Goal: Task Accomplishment & Management: Manage account settings

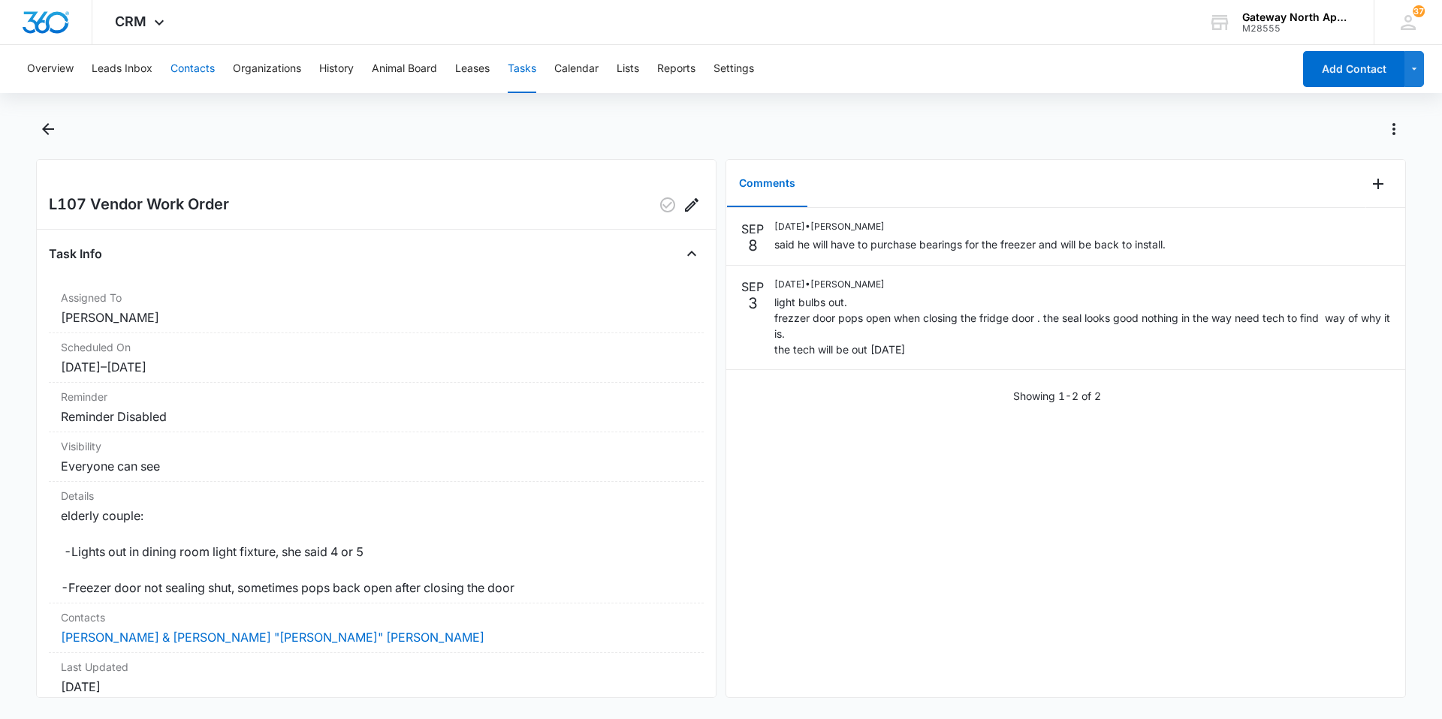
click at [181, 60] on button "Contacts" at bounding box center [192, 69] width 44 height 48
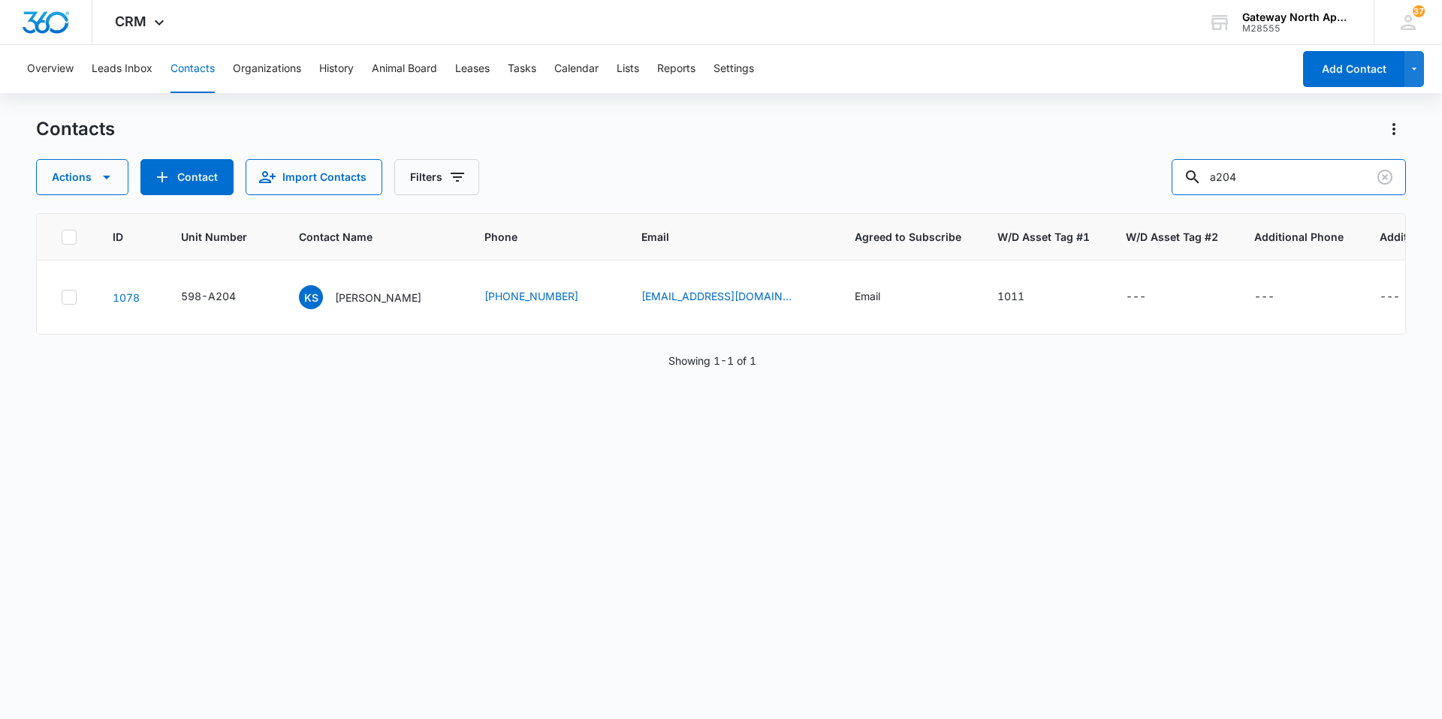
drag, startPoint x: 1274, startPoint y: 170, endPoint x: 1117, endPoint y: 167, distance: 157.8
click at [1117, 167] on div "Actions Contact Import Contacts Filters a204" at bounding box center [721, 177] width 1370 height 36
type input "q100"
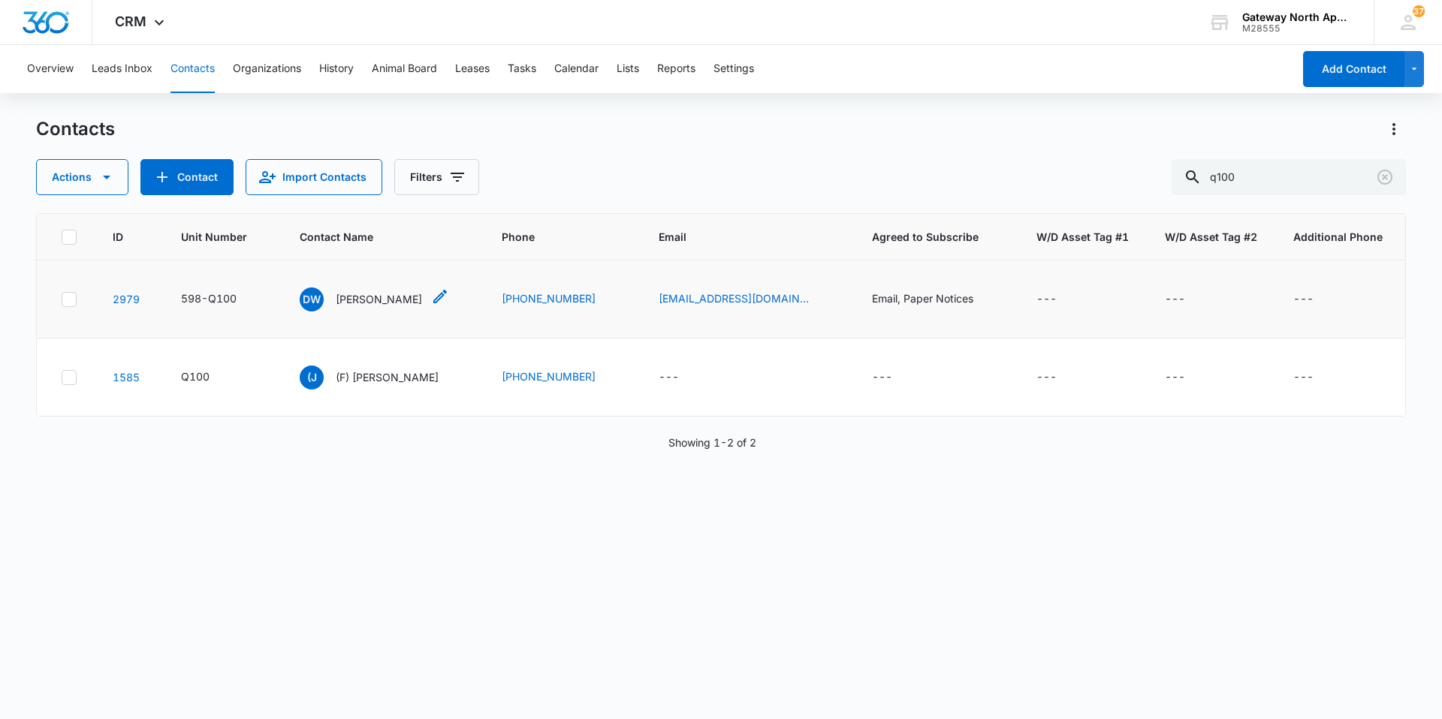
click at [368, 300] on p "[PERSON_NAME]" at bounding box center [379, 299] width 86 height 16
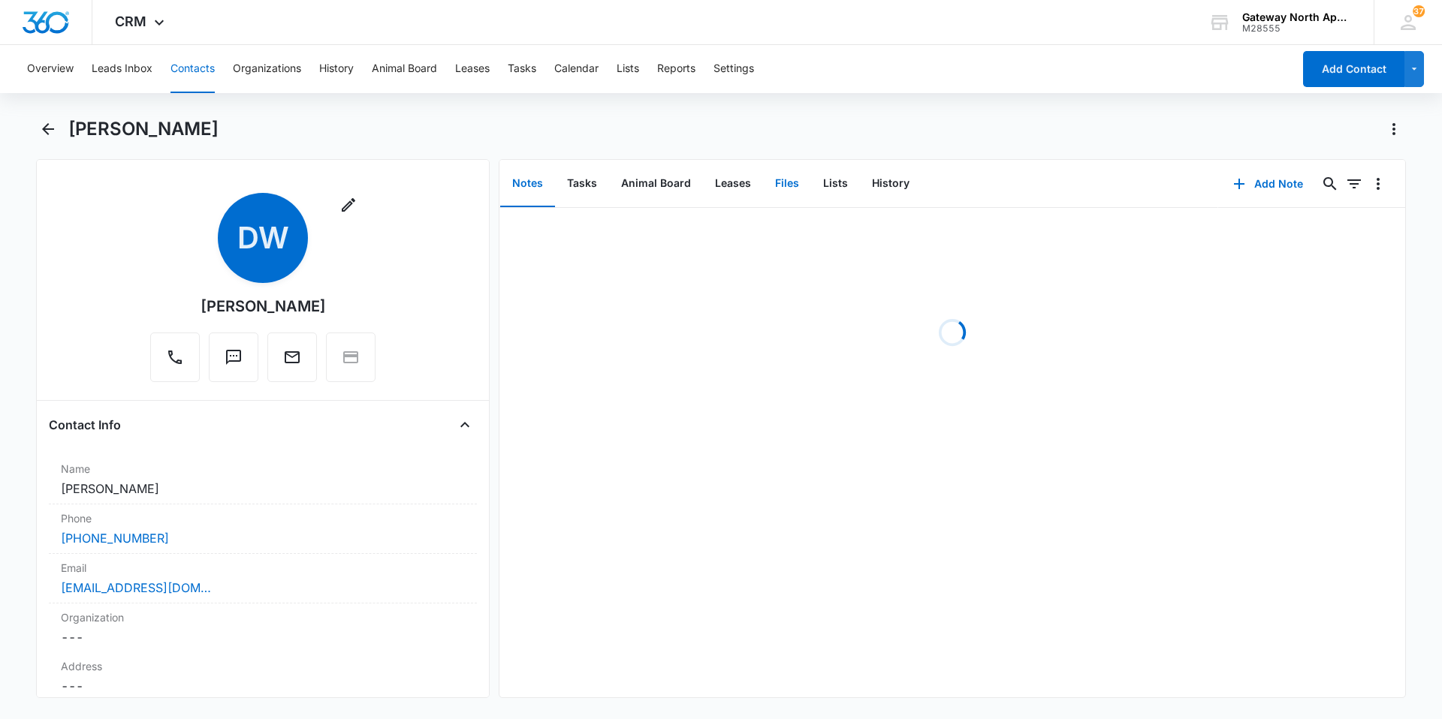
click at [781, 179] on button "Files" at bounding box center [787, 184] width 48 height 47
click at [1314, 188] on button "Add File" at bounding box center [1319, 184] width 93 height 36
click at [1278, 228] on div "Upload Files" at bounding box center [1299, 232] width 60 height 11
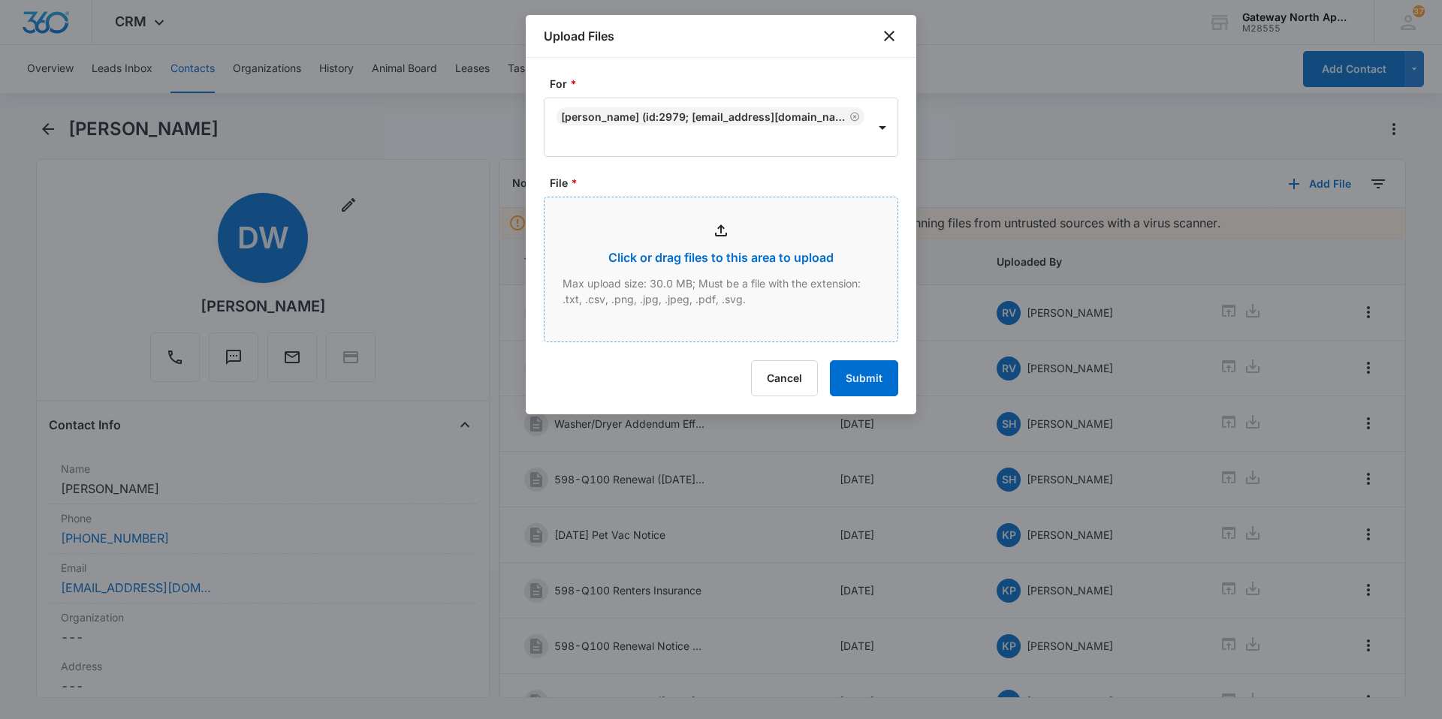
type input "C:\fakepath\Q100_09112025133637.pdf"
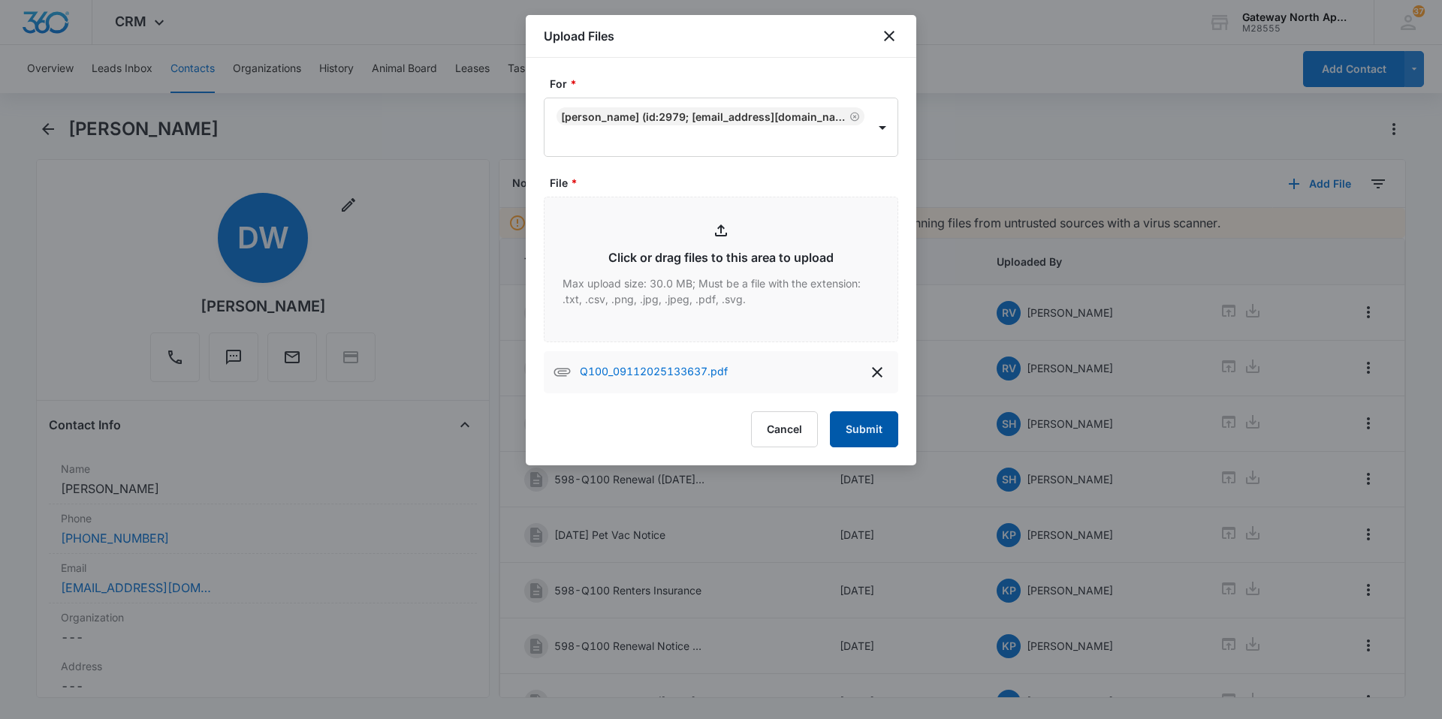
click at [869, 424] on button "Submit" at bounding box center [864, 430] width 68 height 36
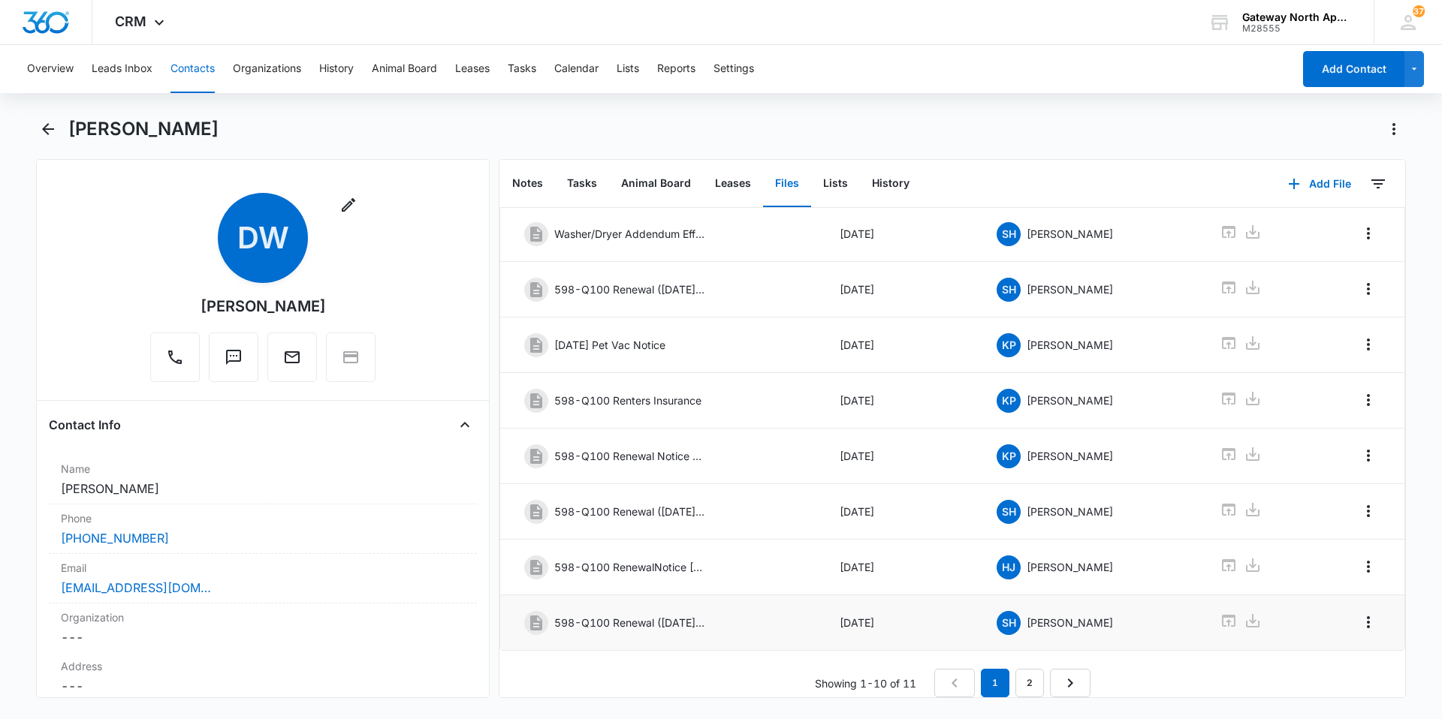
scroll to position [201, 0]
click at [1030, 669] on link "2" at bounding box center [1029, 683] width 29 height 29
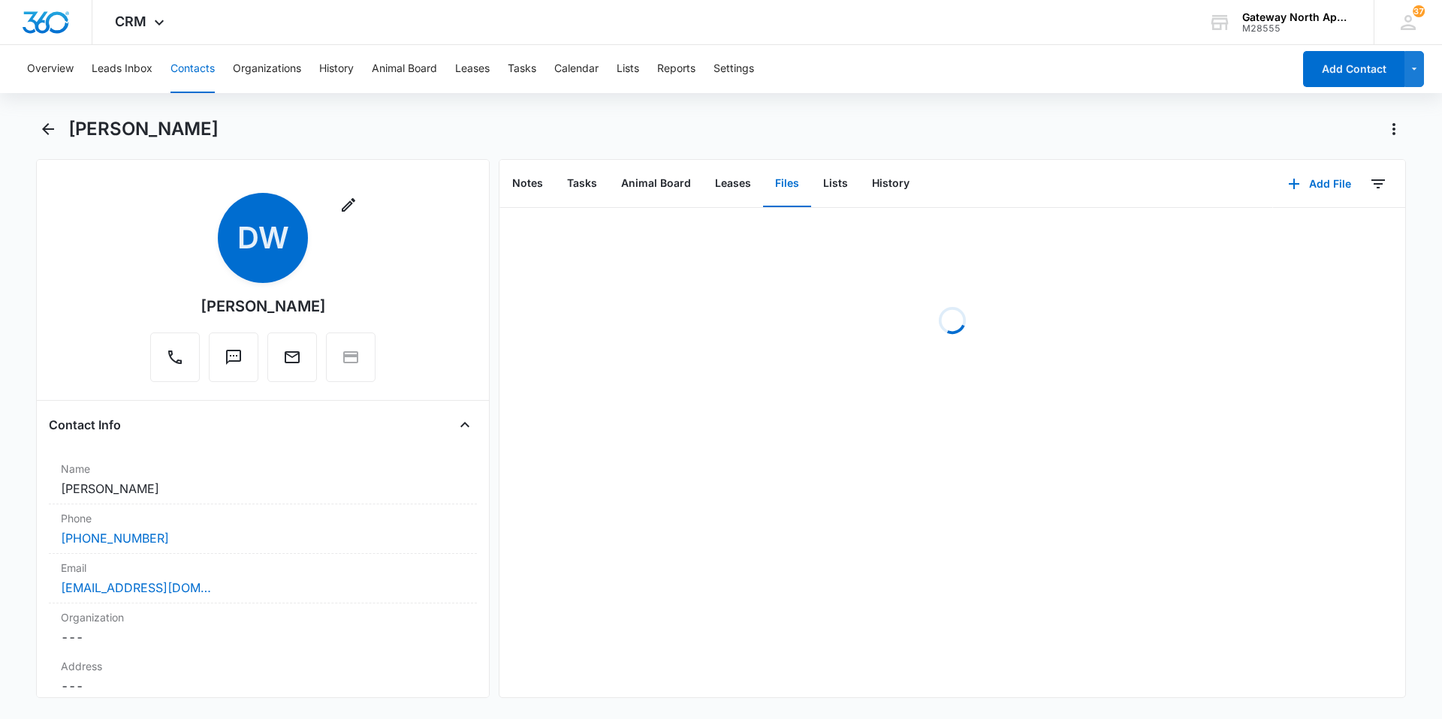
scroll to position [0, 0]
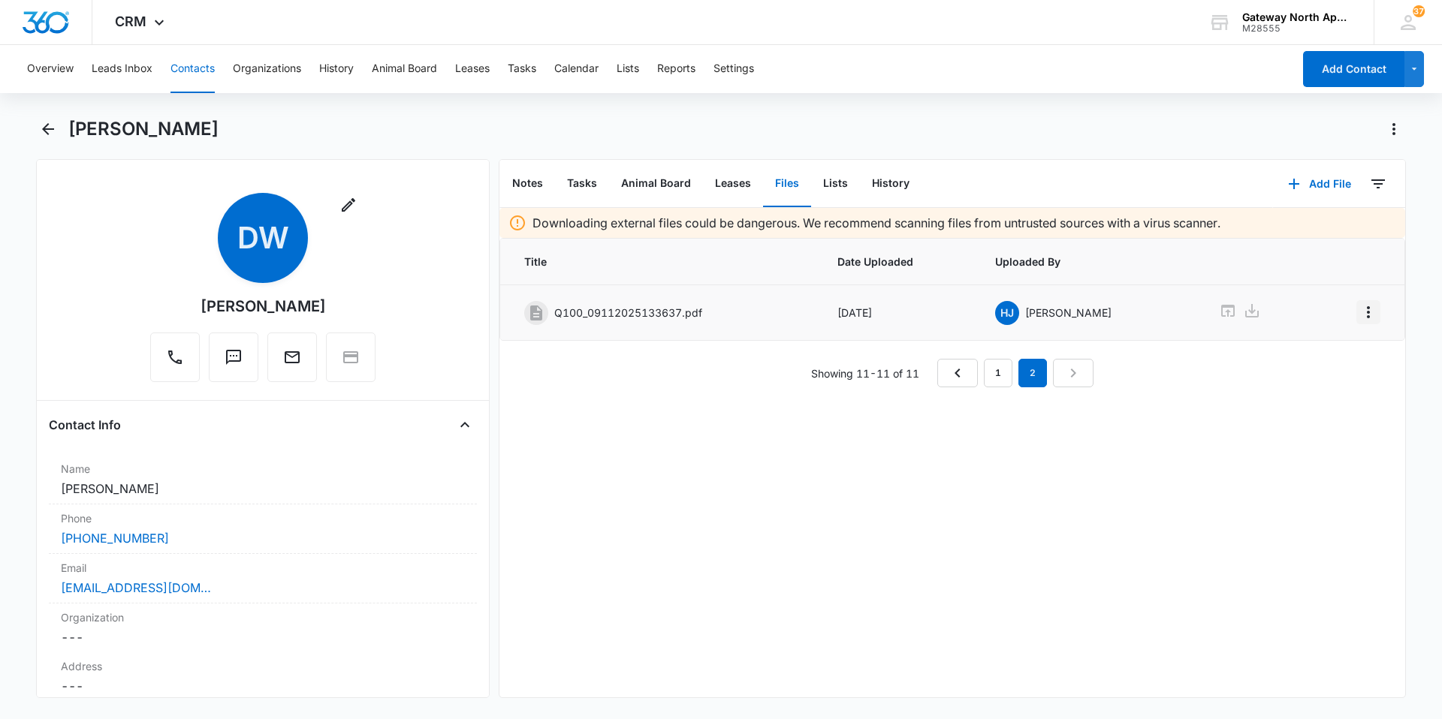
click at [1359, 314] on icon "Overflow Menu" at bounding box center [1368, 312] width 18 height 18
click at [1313, 350] on div "Edit" at bounding box center [1317, 354] width 32 height 11
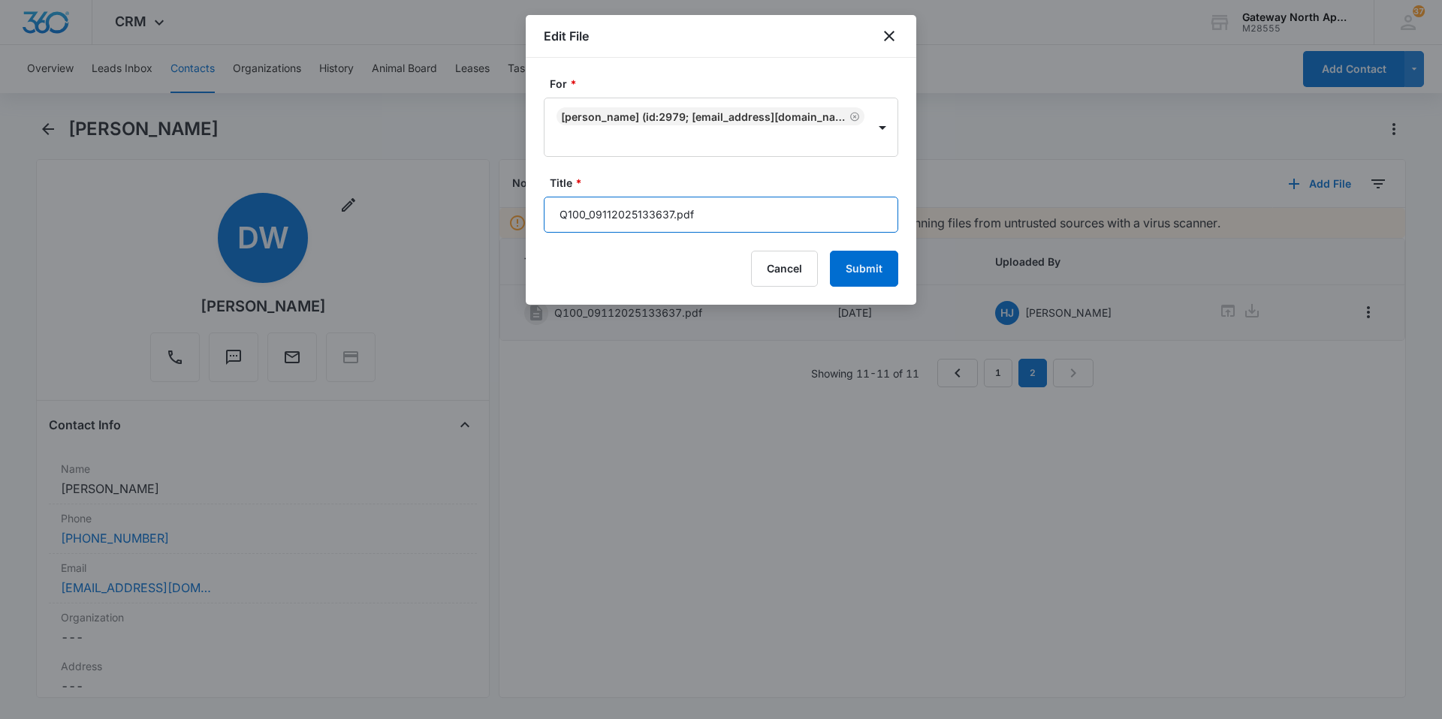
drag, startPoint x: 689, startPoint y: 215, endPoint x: 445, endPoint y: 220, distance: 244.1
click at [451, 217] on body "CRM Apps Reputation Websites Forms CRM Email Social Content Ads Intelligence Fi…" at bounding box center [721, 359] width 1442 height 719
type input "598-Q100 Renewal 10-1/25-9/30/26"
click at [830, 251] on button "Submit" at bounding box center [864, 269] width 68 height 36
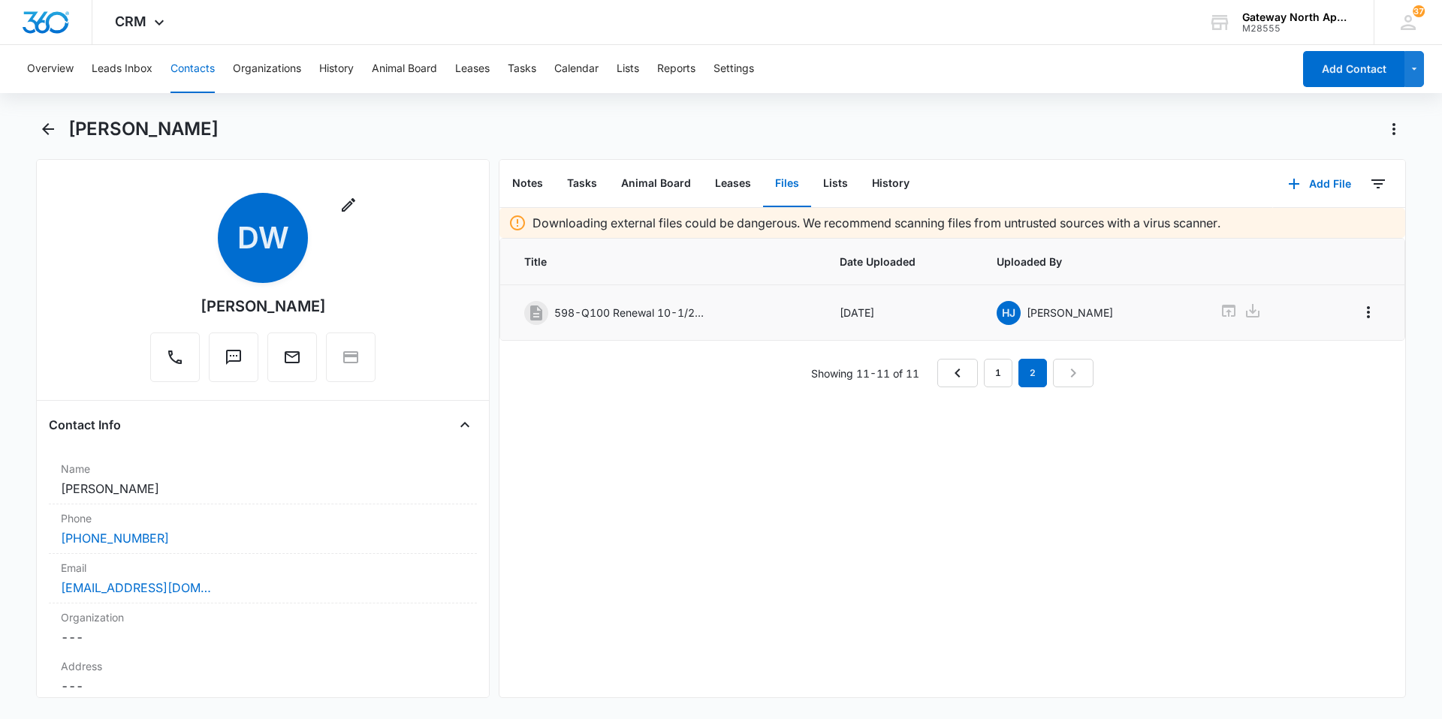
click at [193, 72] on button "Contacts" at bounding box center [192, 69] width 44 height 48
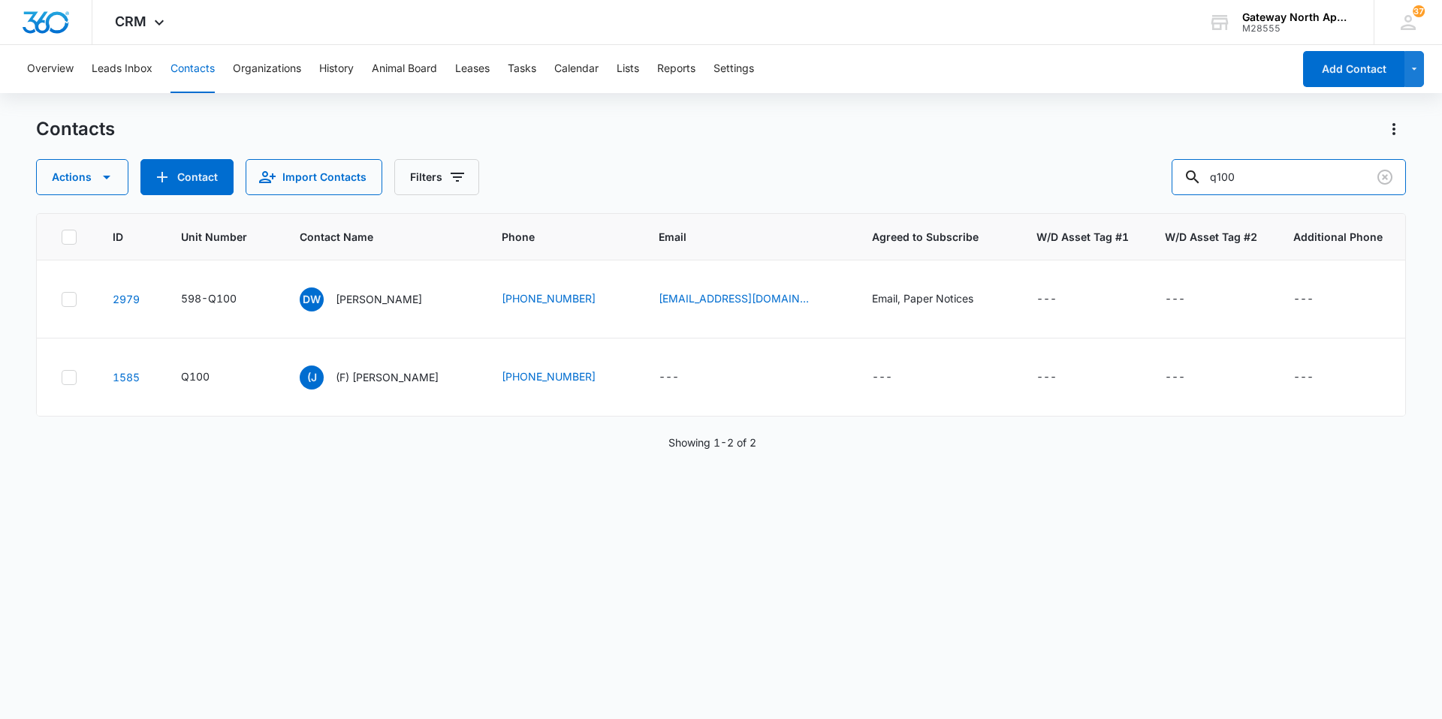
drag, startPoint x: 1259, startPoint y: 184, endPoint x: 1128, endPoint y: 185, distance: 130.7
click at [1130, 185] on div "Actions Contact Import Contacts Filters q100" at bounding box center [721, 177] width 1370 height 36
type input "m201"
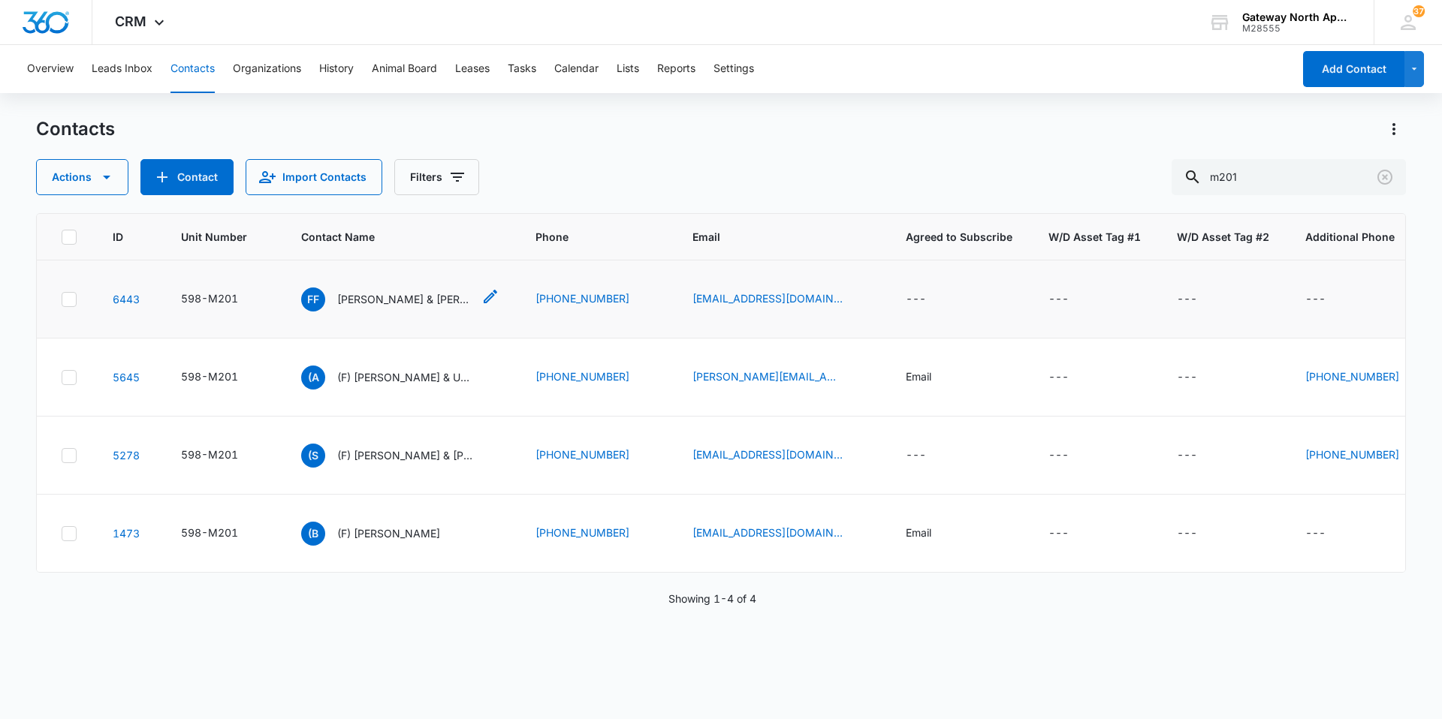
click at [395, 293] on p "[PERSON_NAME] & [PERSON_NAME]" at bounding box center [404, 299] width 135 height 16
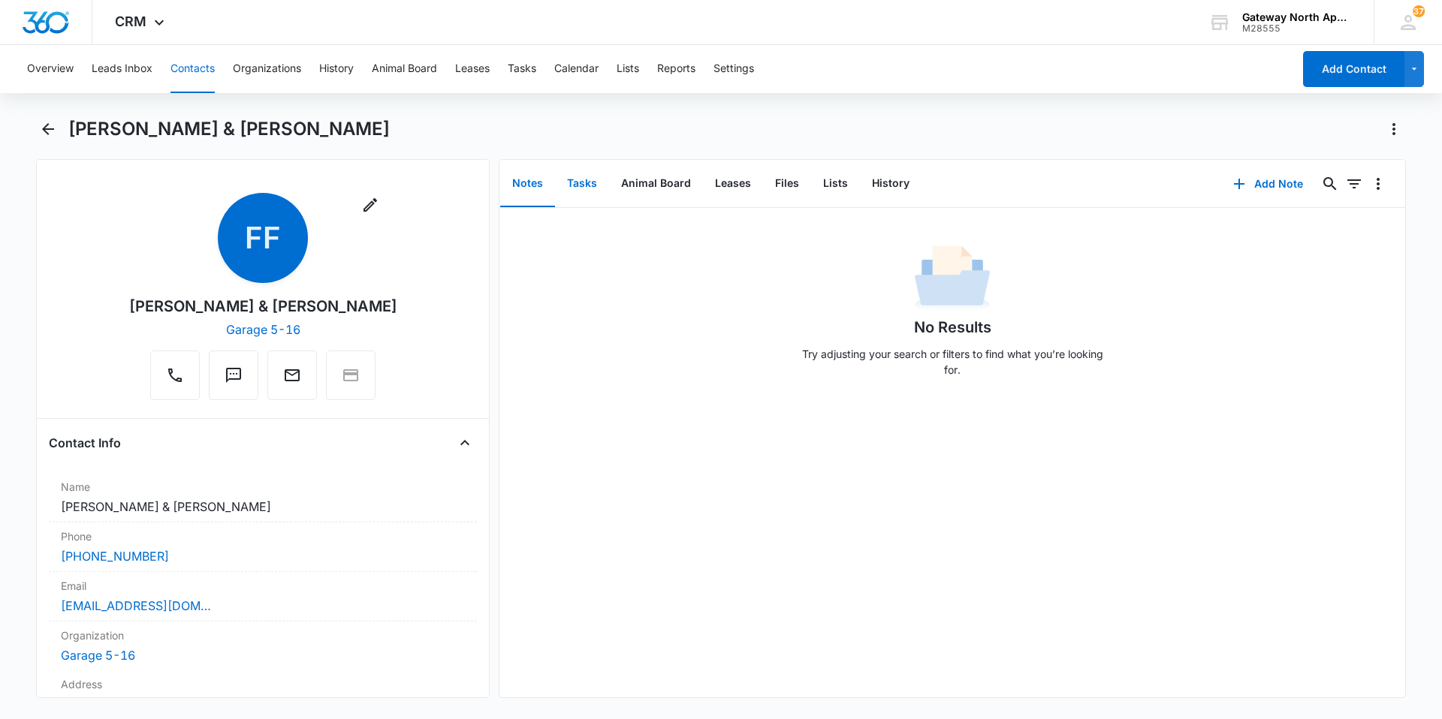
click at [596, 180] on button "Tasks" at bounding box center [582, 184] width 54 height 47
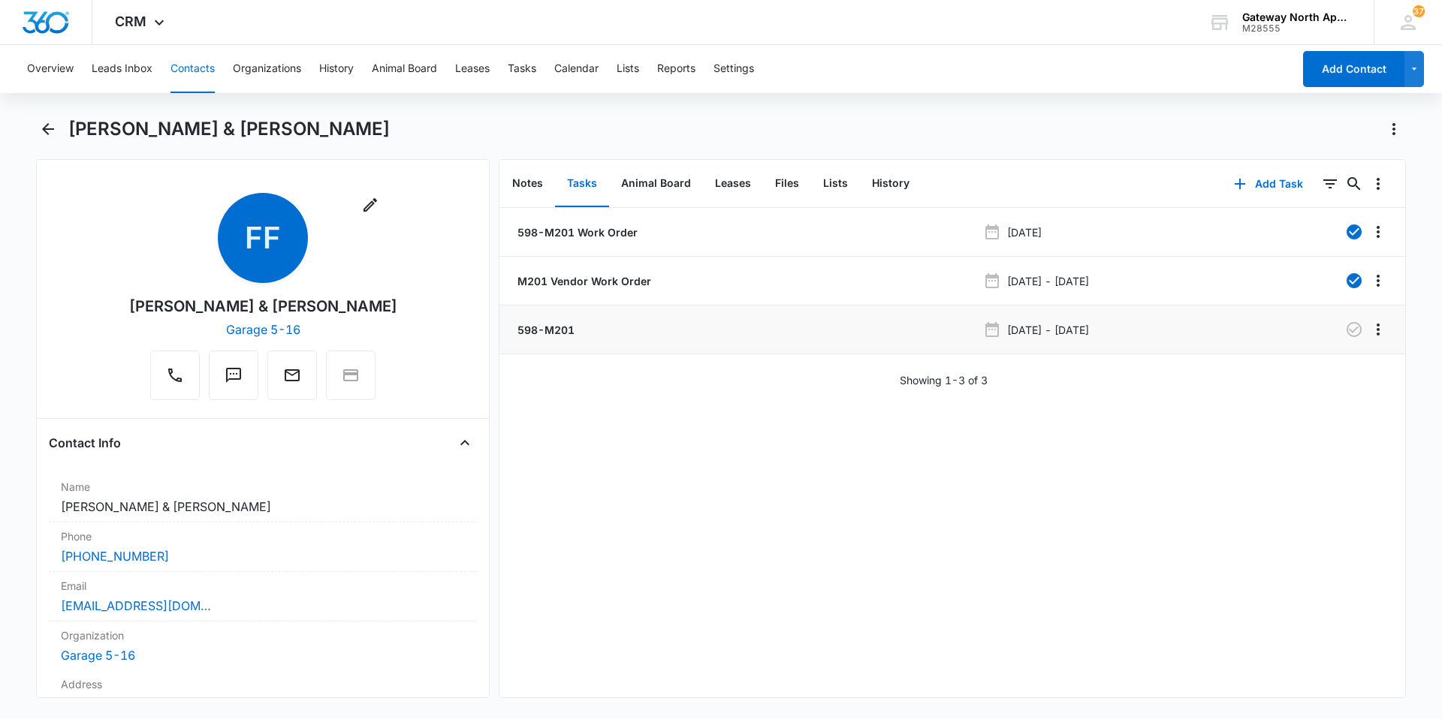
click at [552, 327] on p "598-M201" at bounding box center [544, 330] width 60 height 16
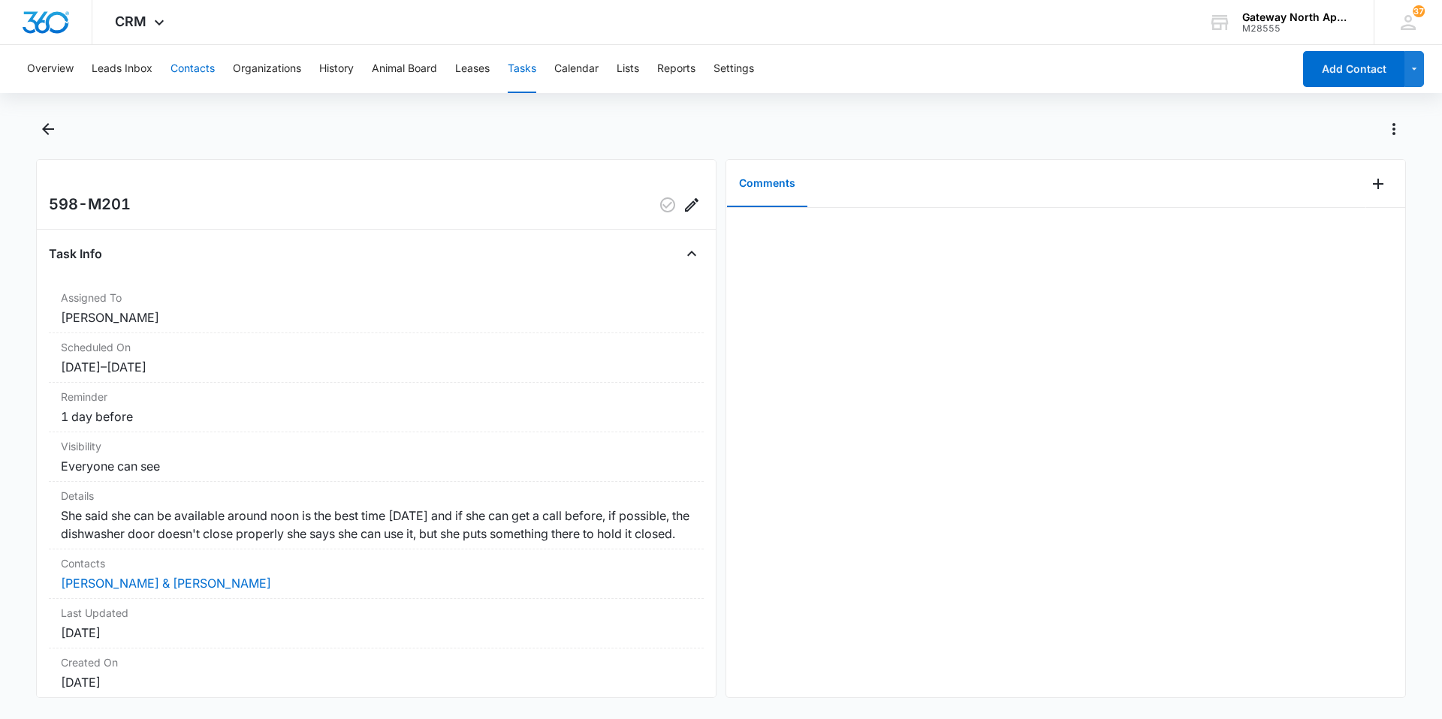
click at [179, 59] on button "Contacts" at bounding box center [192, 69] width 44 height 48
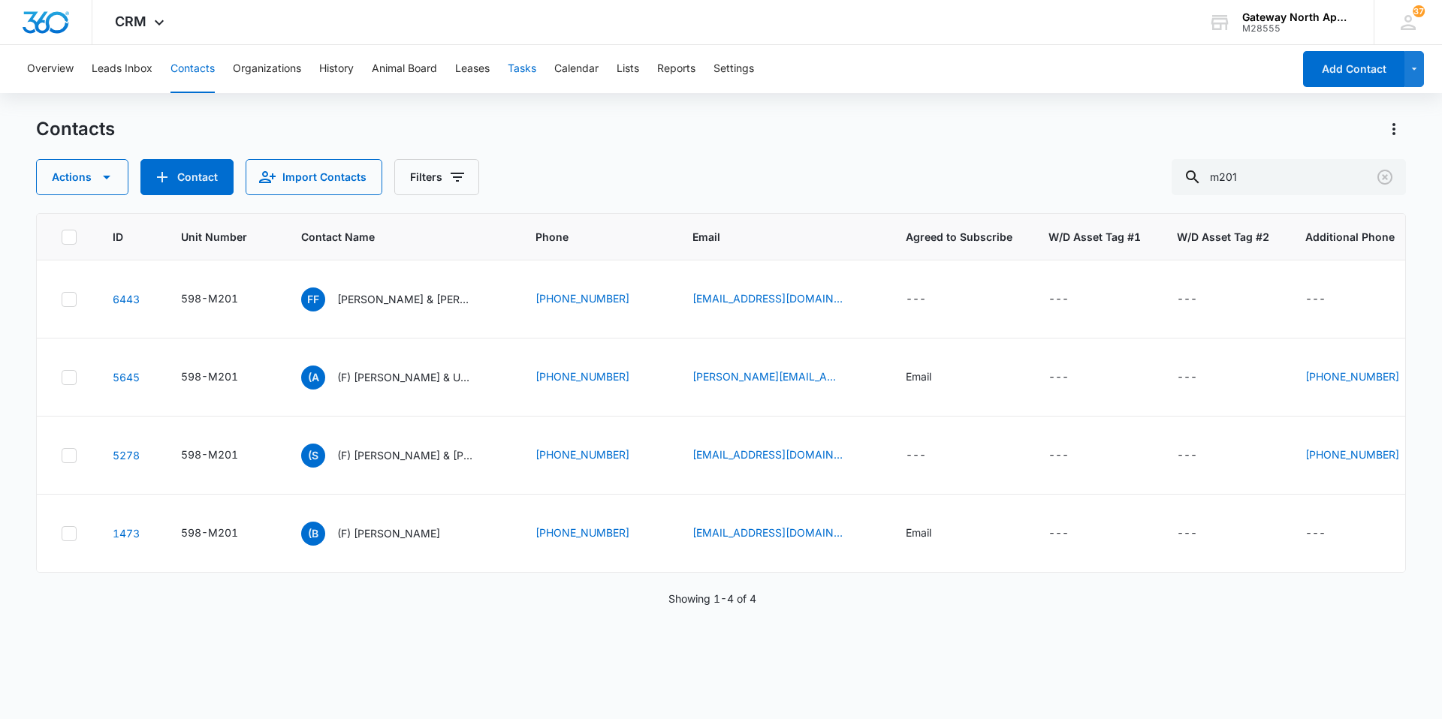
click at [531, 65] on button "Tasks" at bounding box center [522, 69] width 29 height 48
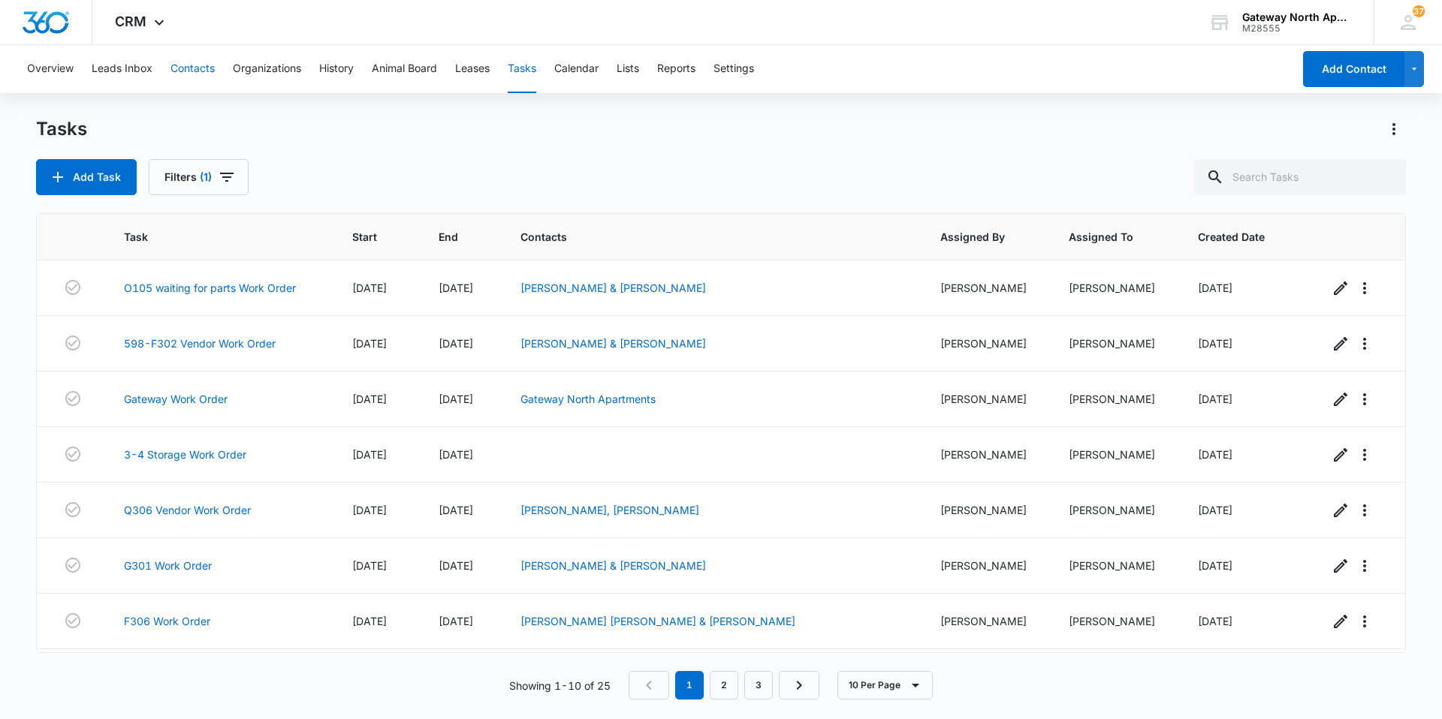
click at [182, 64] on button "Contacts" at bounding box center [192, 69] width 44 height 48
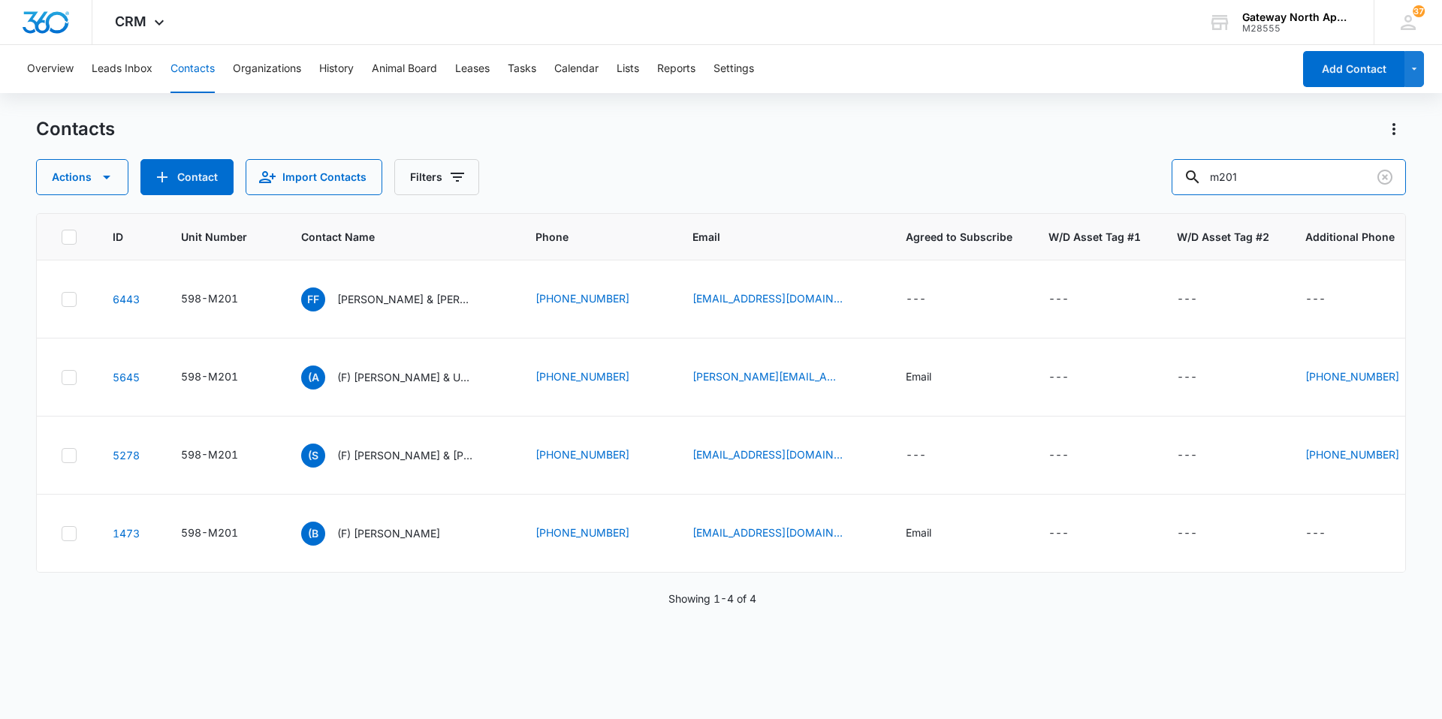
drag, startPoint x: 1263, startPoint y: 185, endPoint x: 1117, endPoint y: 191, distance: 145.8
click at [1117, 191] on div "Actions Contact Import Contacts Filters m201" at bounding box center [721, 177] width 1370 height 36
type input "8"
type input "k103"
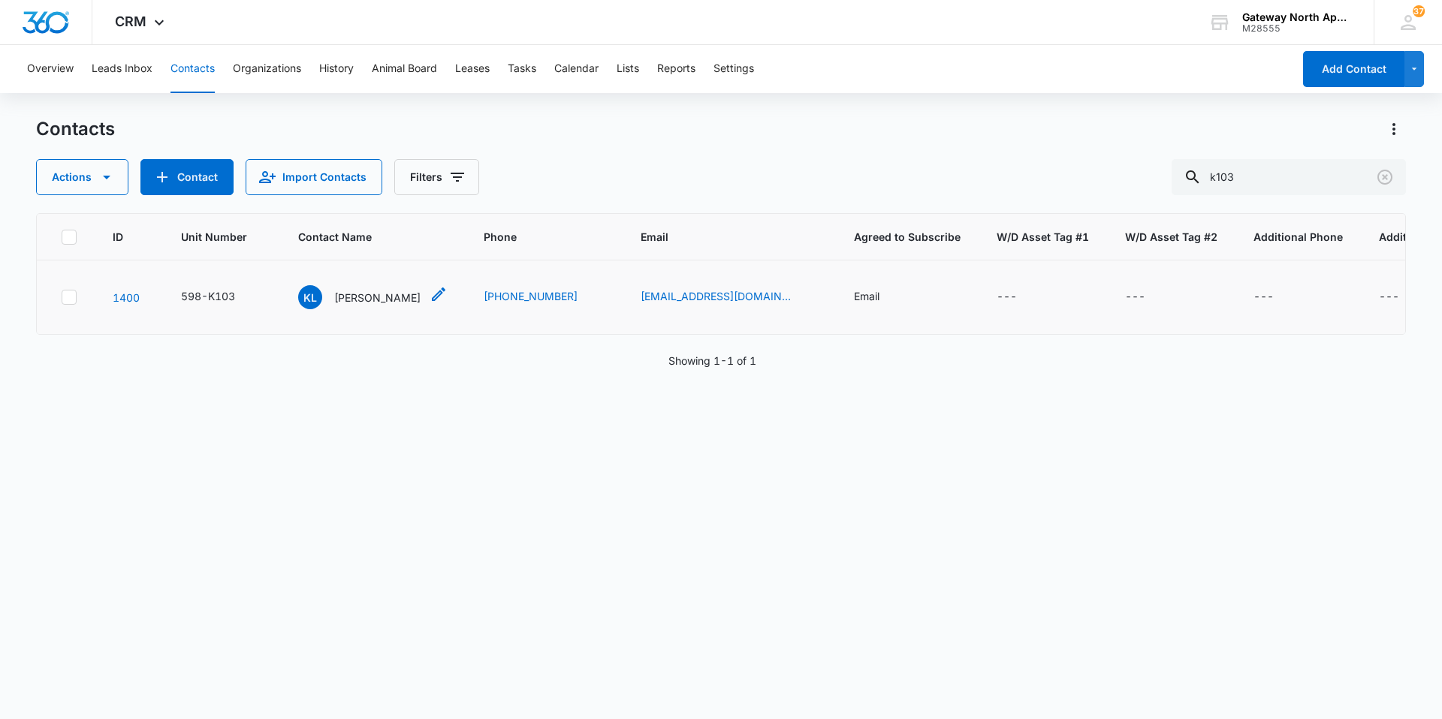
click at [376, 294] on p "[PERSON_NAME]" at bounding box center [377, 298] width 86 height 16
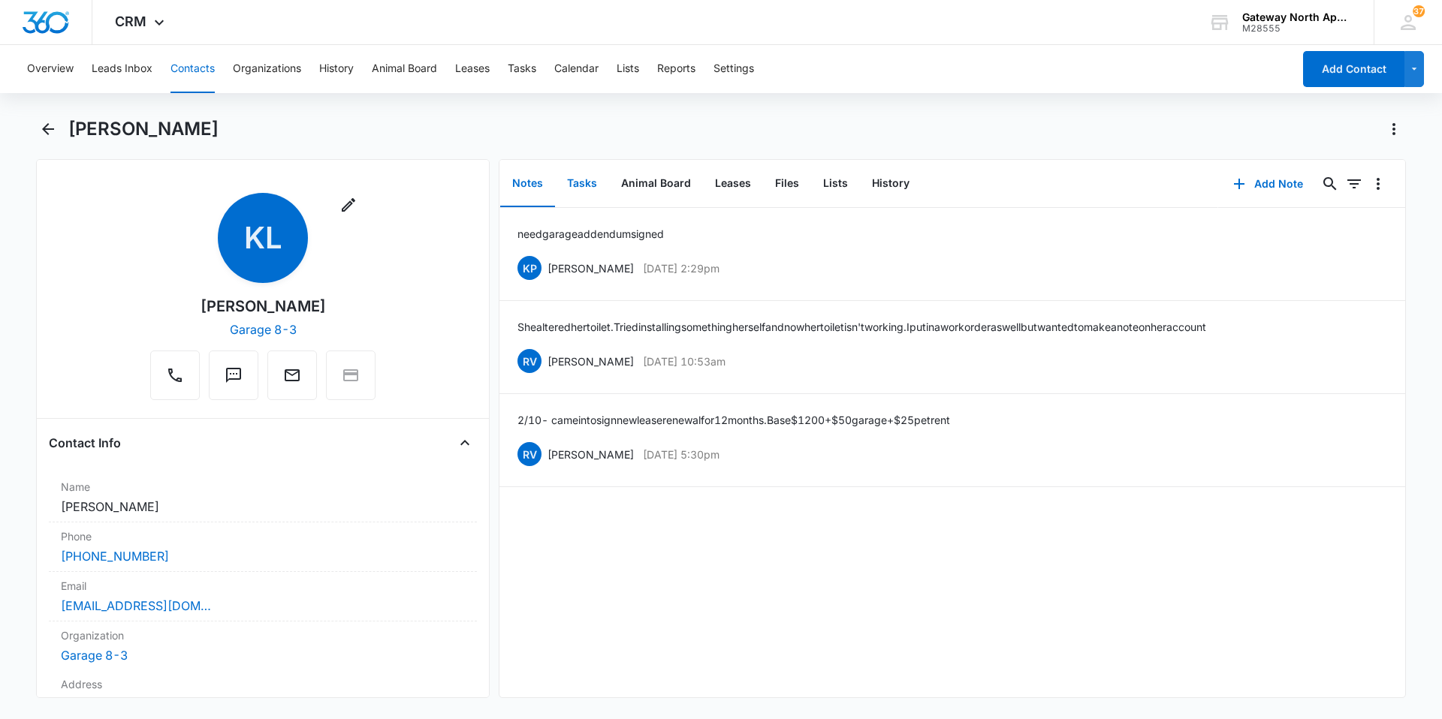
click at [571, 187] on button "Tasks" at bounding box center [582, 184] width 54 height 47
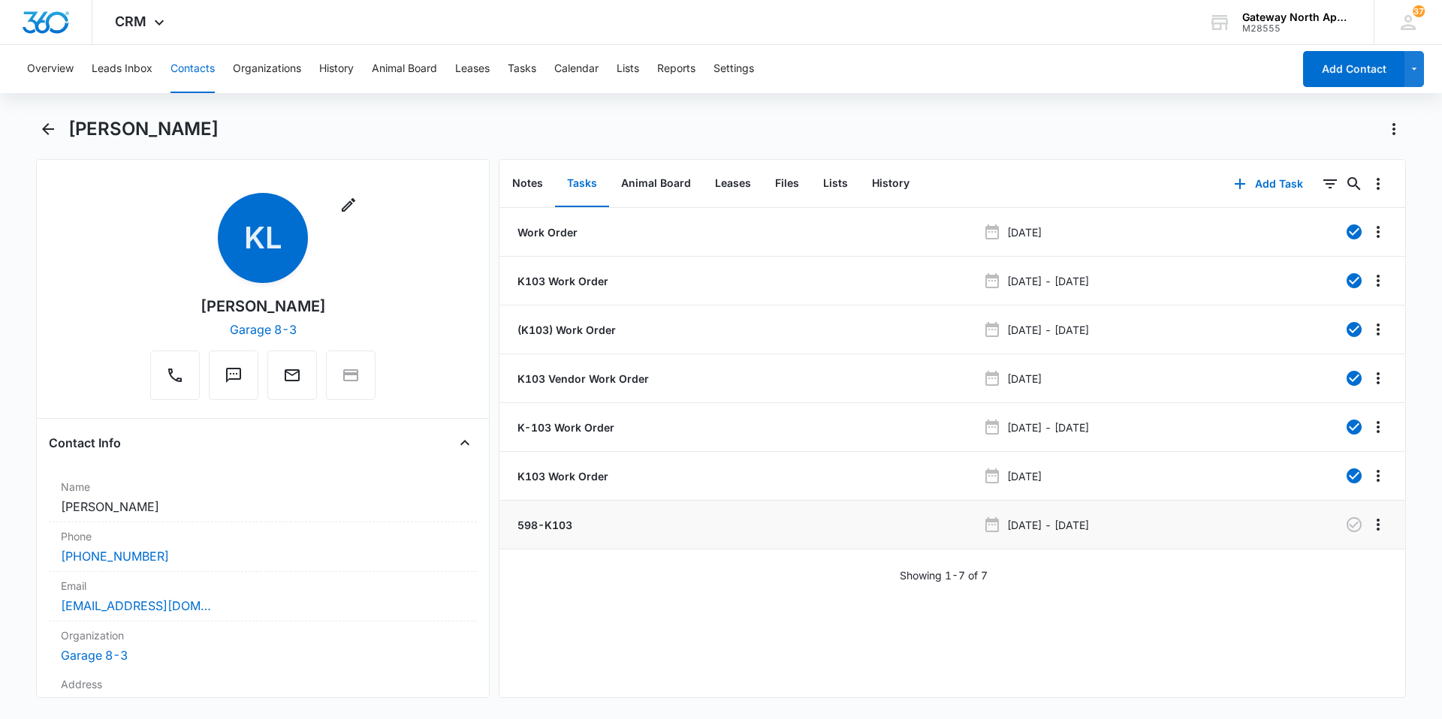
click at [561, 526] on p "598-K103" at bounding box center [543, 525] width 58 height 16
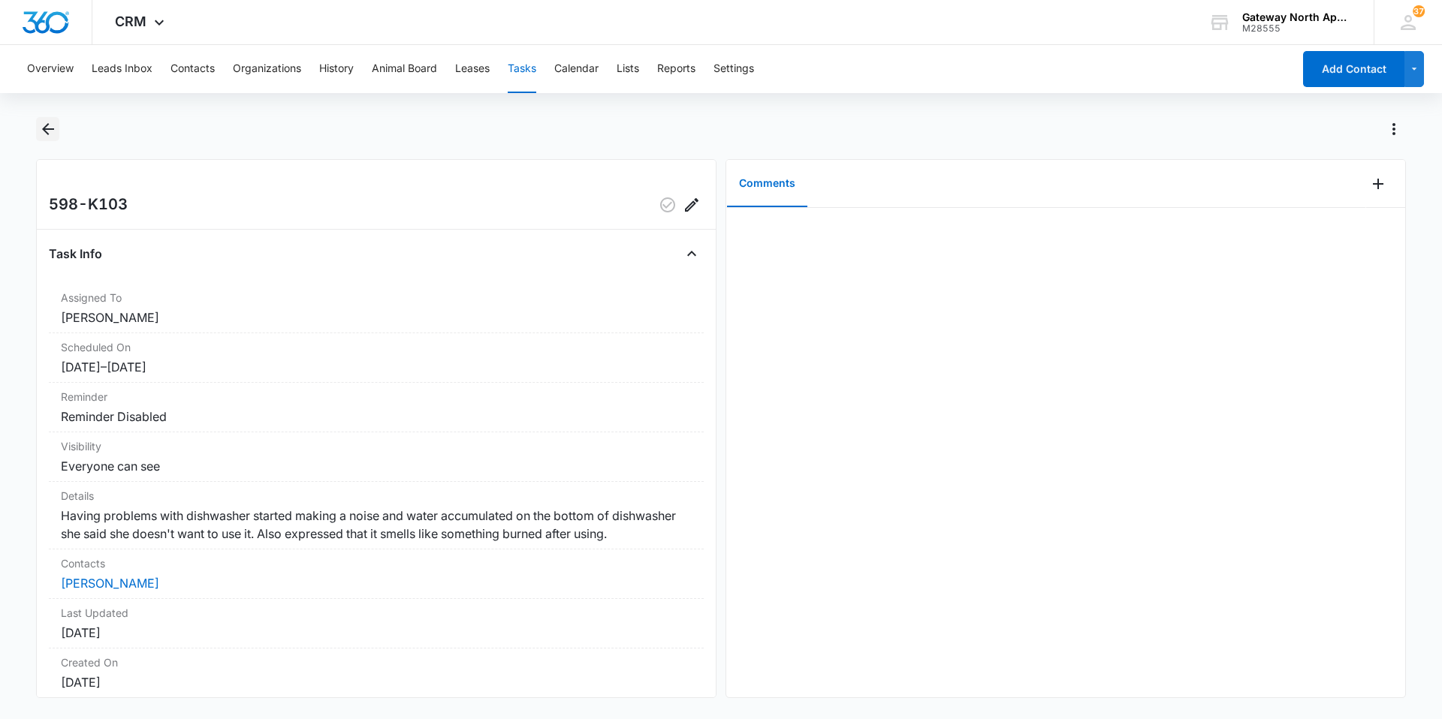
click at [39, 128] on icon "Back" at bounding box center [48, 129] width 18 height 18
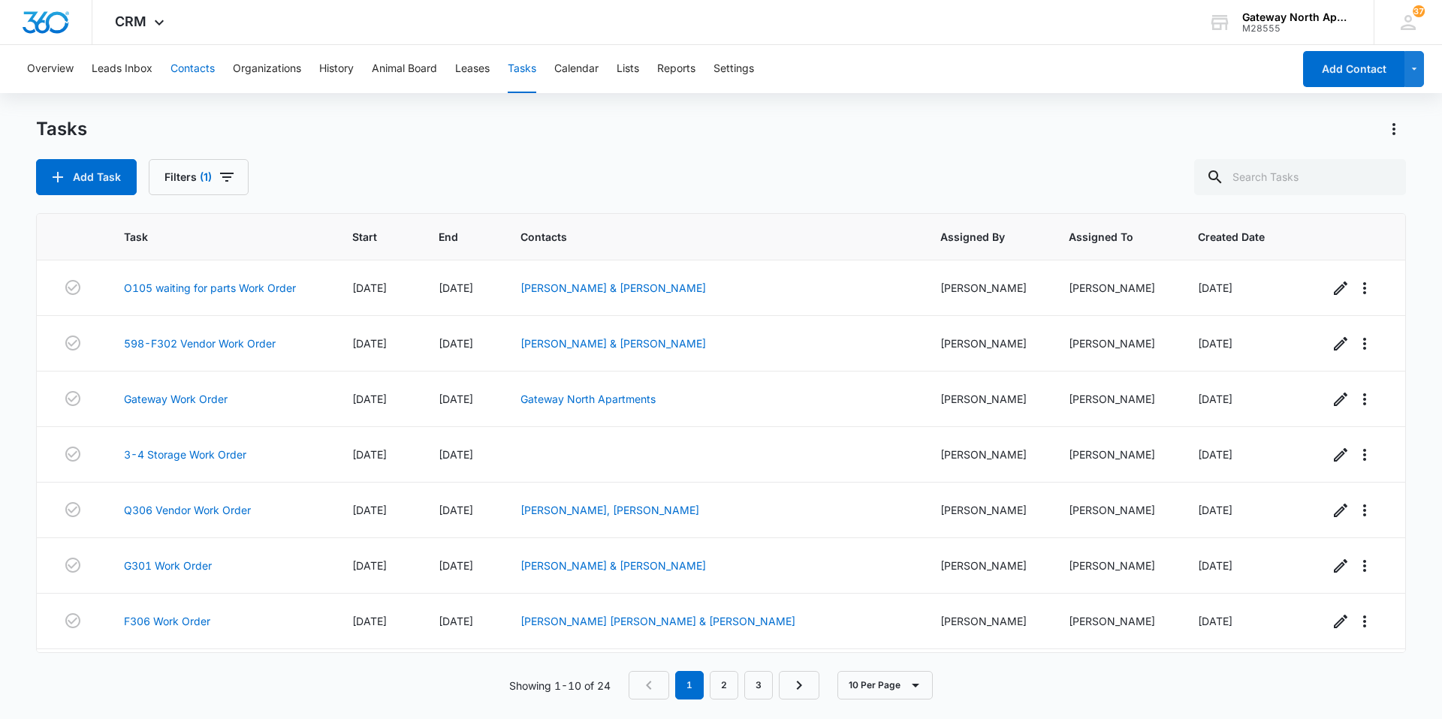
click at [183, 69] on button "Contacts" at bounding box center [192, 69] width 44 height 48
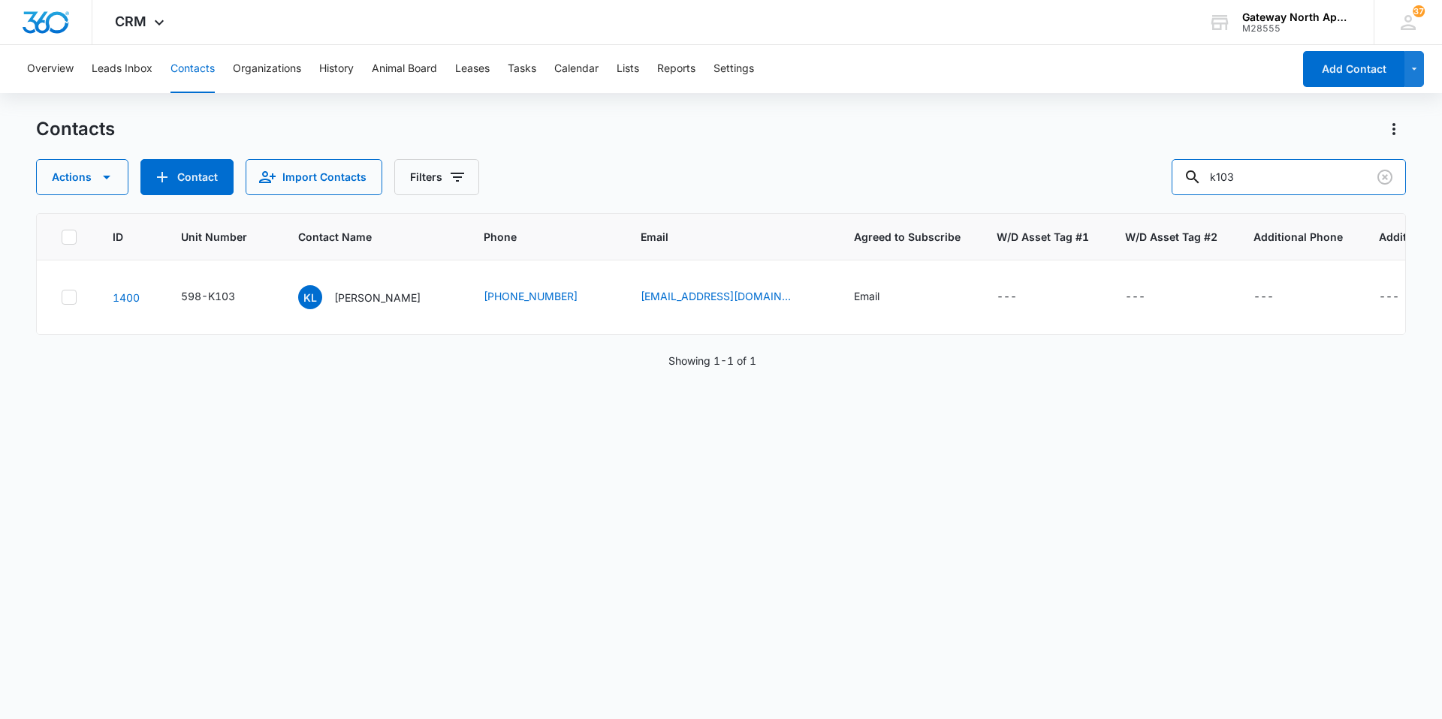
drag, startPoint x: 1298, startPoint y: 181, endPoint x: 1013, endPoint y: 185, distance: 284.7
click at [1015, 184] on div "Actions Contact Import Contacts Filters k103" at bounding box center [721, 177] width 1370 height 36
type input "m201"
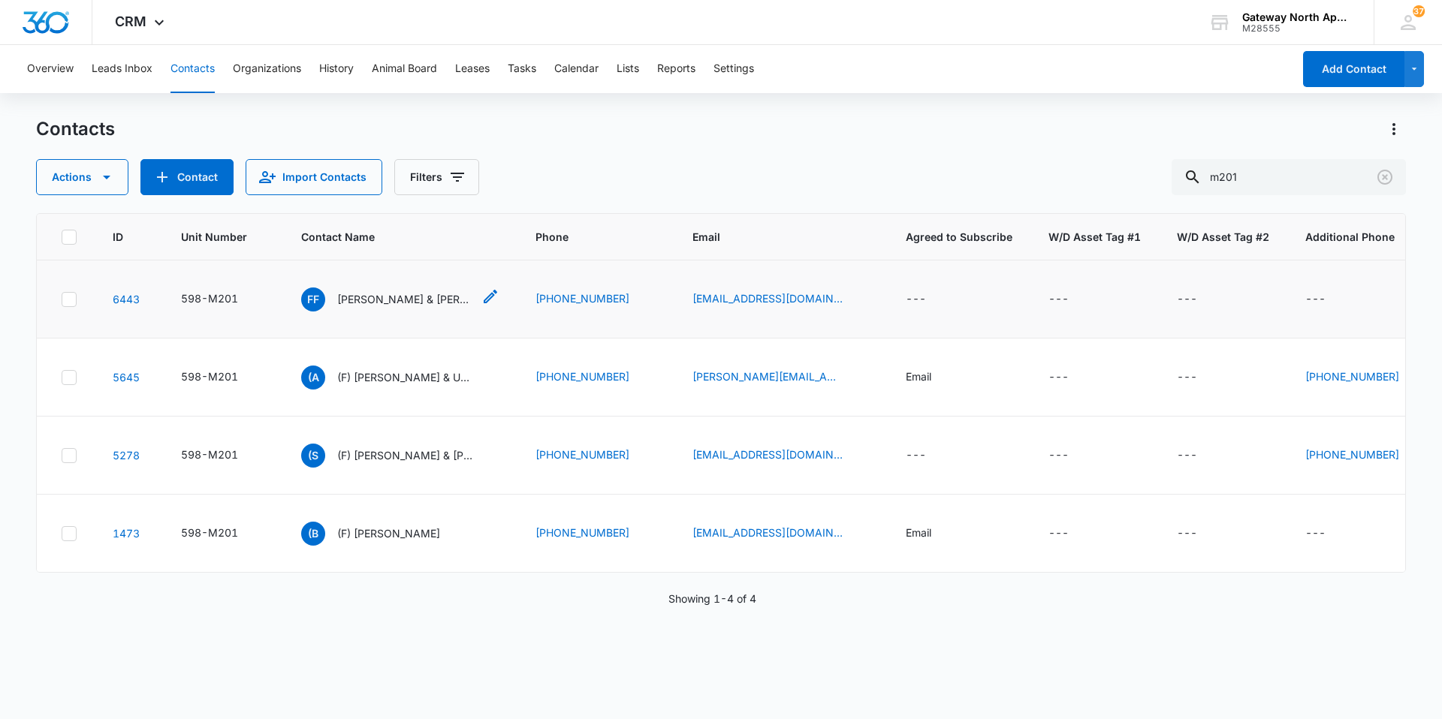
click at [424, 303] on p "[PERSON_NAME] & [PERSON_NAME]" at bounding box center [404, 299] width 135 height 16
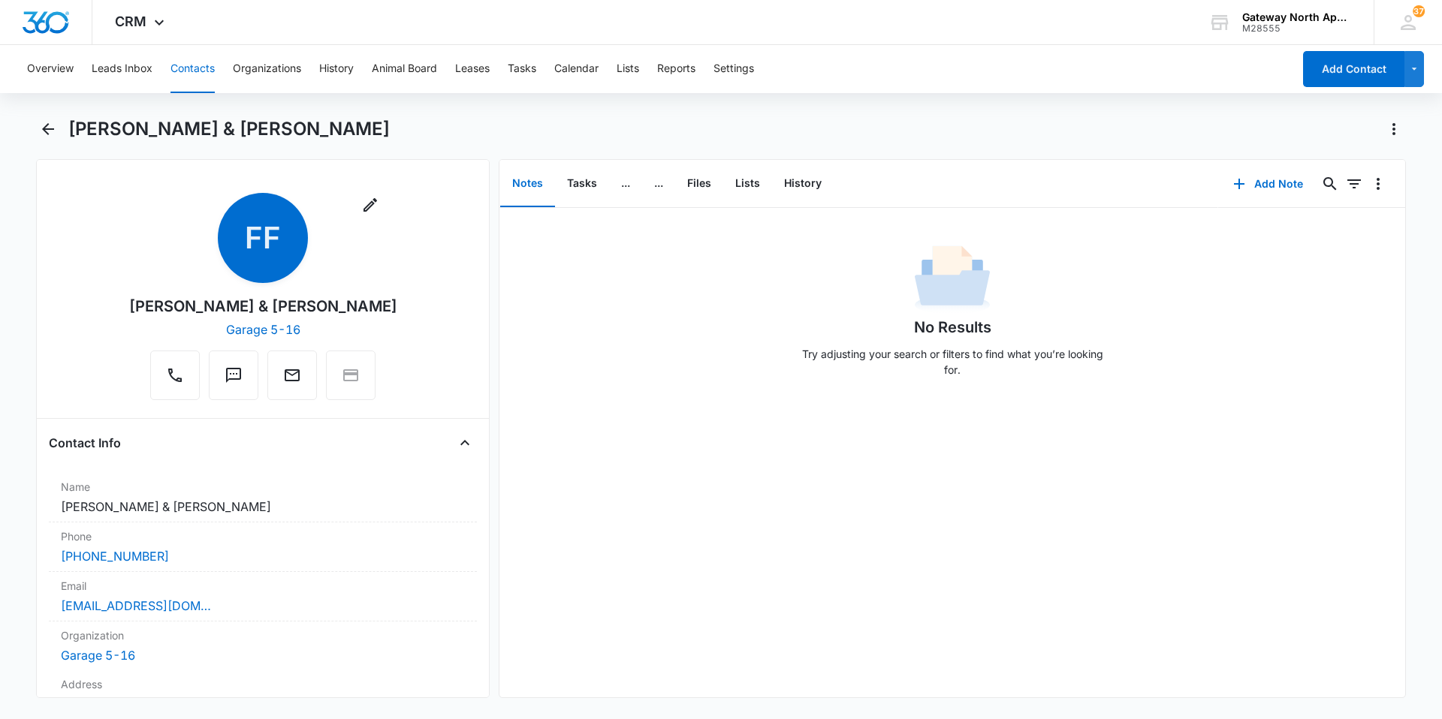
click at [195, 64] on button "Contacts" at bounding box center [192, 69] width 44 height 48
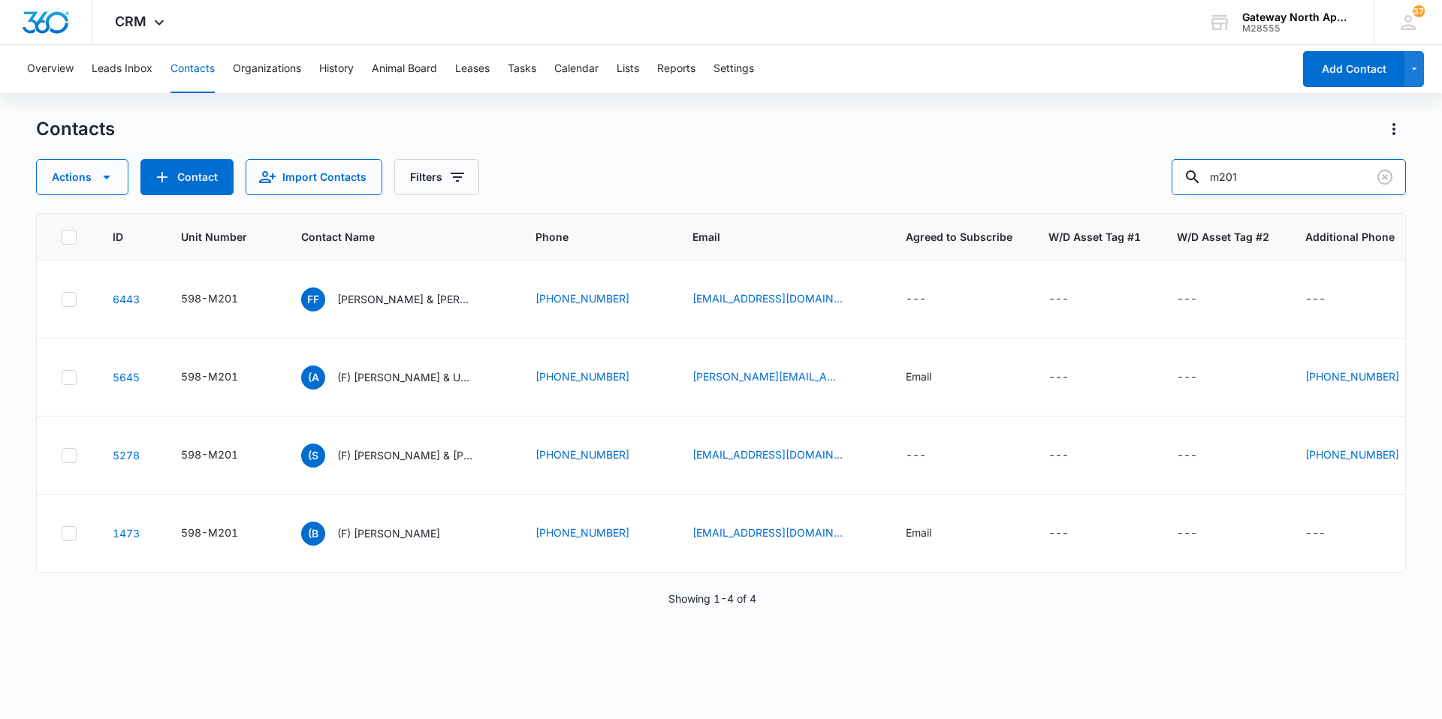
drag, startPoint x: 1263, startPoint y: 177, endPoint x: 1081, endPoint y: 201, distance: 184.0
click at [1084, 199] on div "Contacts Actions Contact Import Contacts Filters m201 ID Unit Number Contact Na…" at bounding box center [721, 417] width 1370 height 601
type input "[PERSON_NAME]"
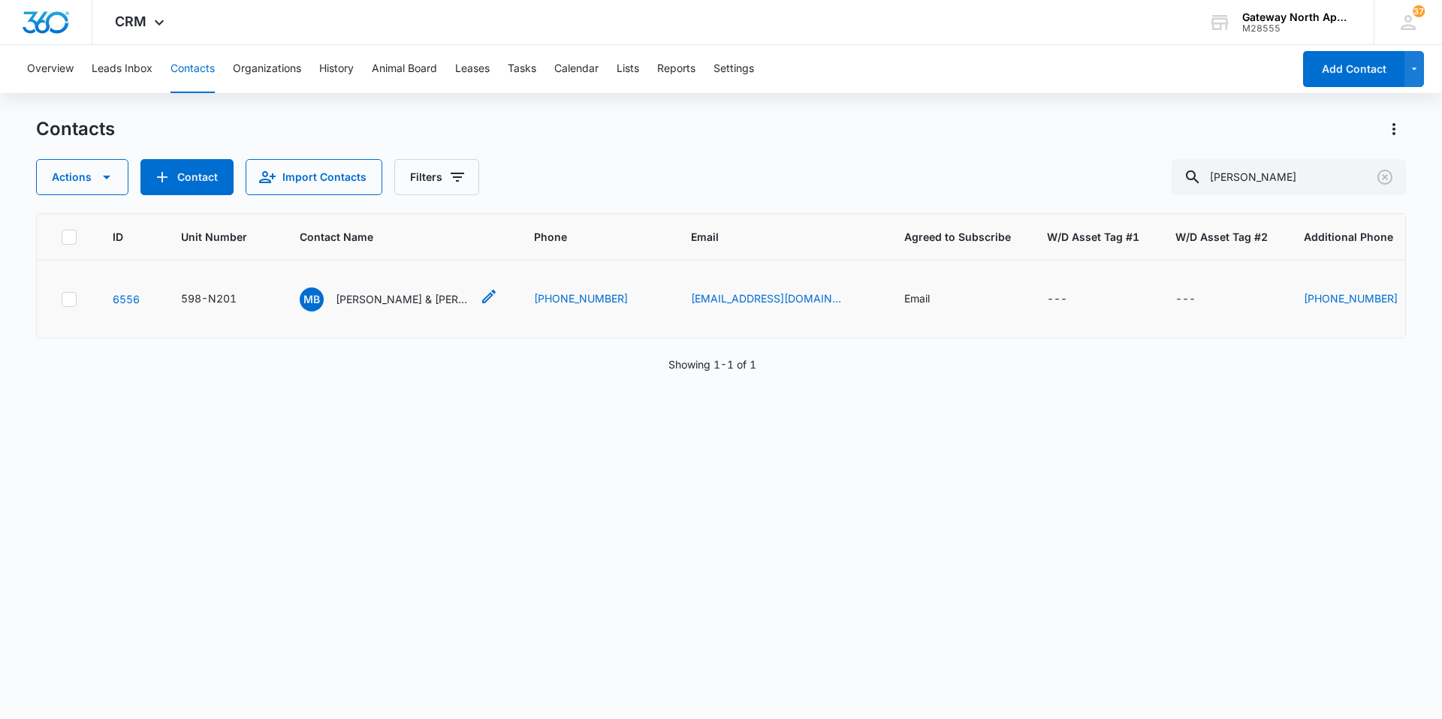
click at [411, 303] on p "[PERSON_NAME] & [PERSON_NAME]" at bounding box center [403, 299] width 135 height 16
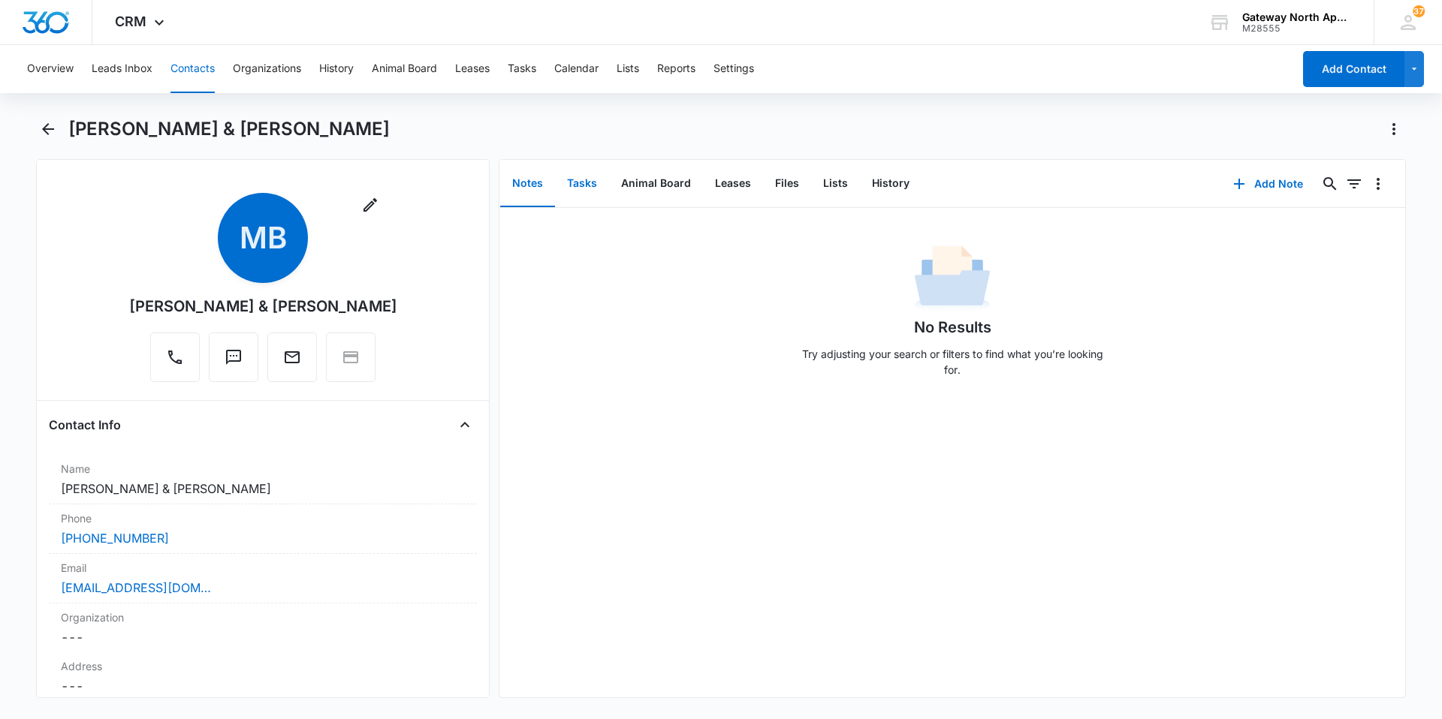
click at [587, 182] on button "Tasks" at bounding box center [582, 184] width 54 height 47
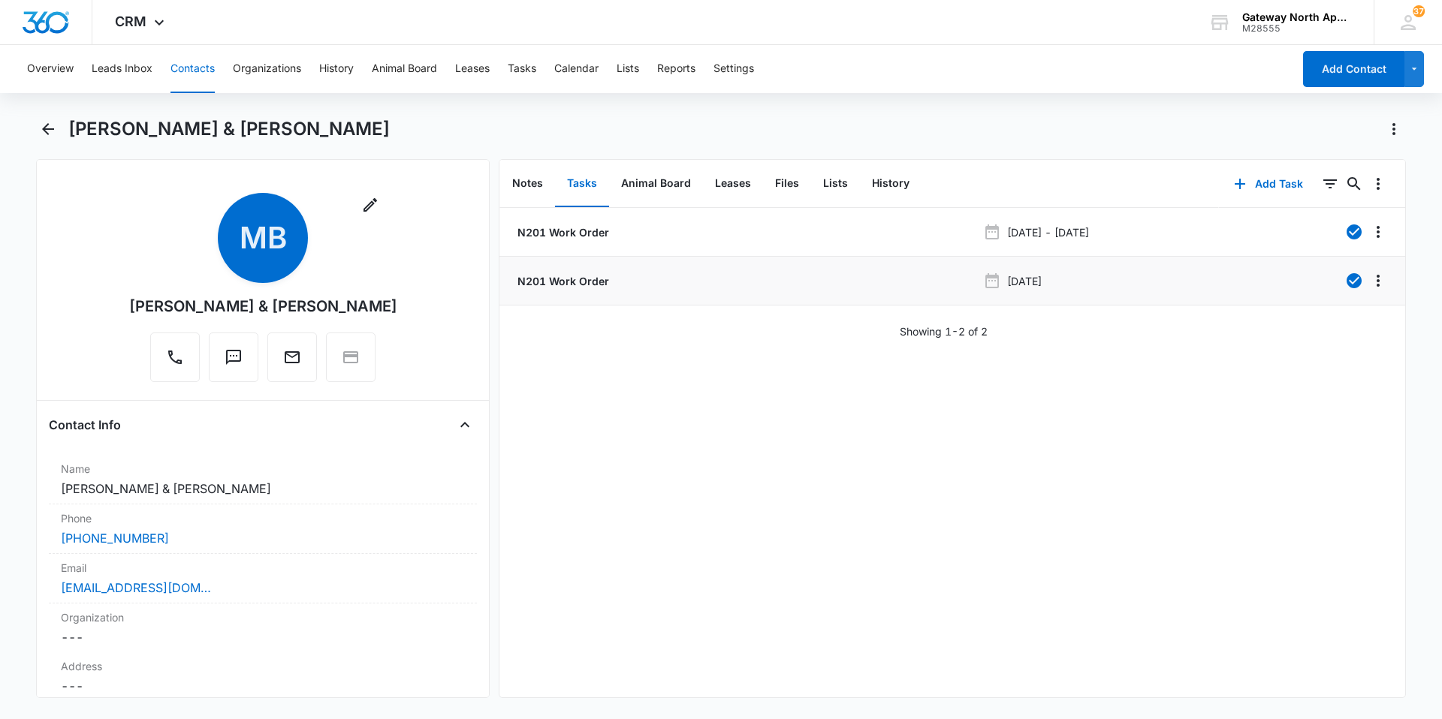
click at [556, 273] on p "N201 Work Order" at bounding box center [561, 281] width 95 height 16
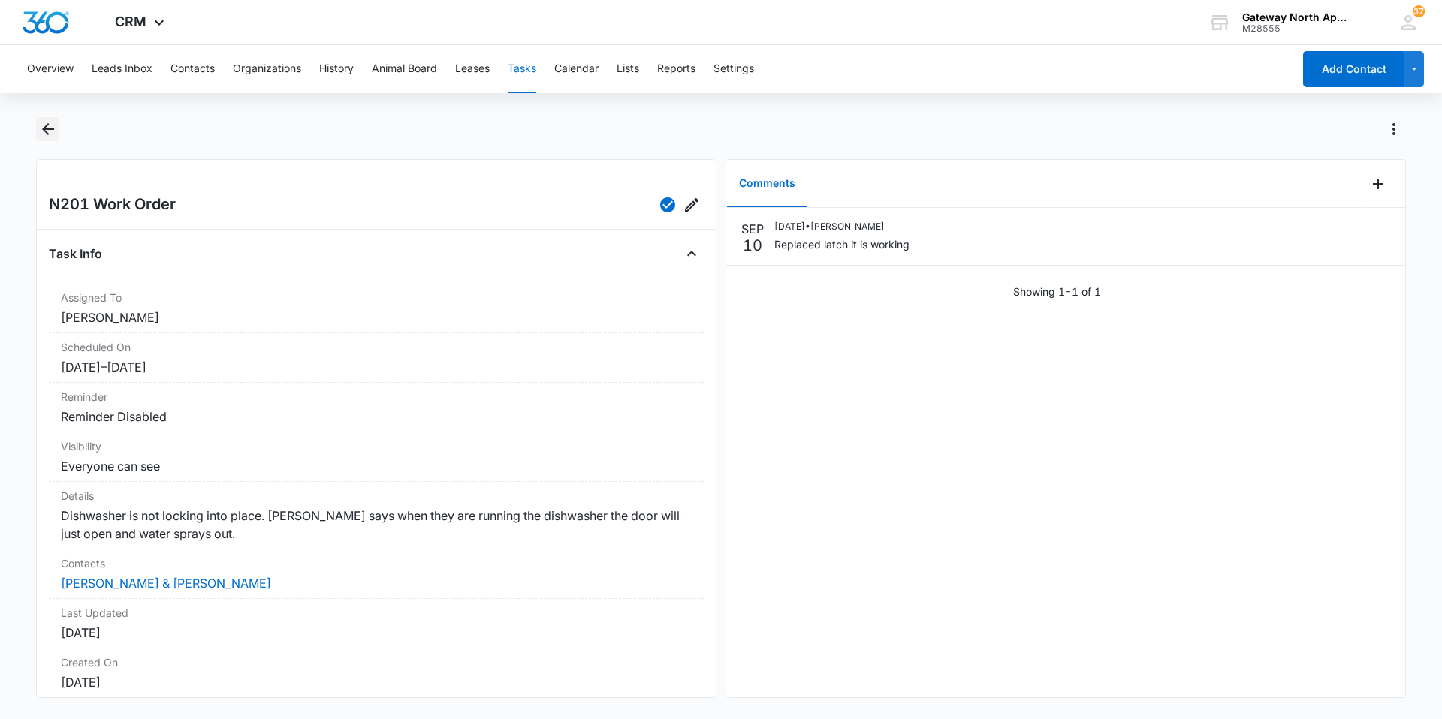
click at [51, 134] on icon "Back" at bounding box center [48, 129] width 18 height 18
